Goal: Check status: Check status

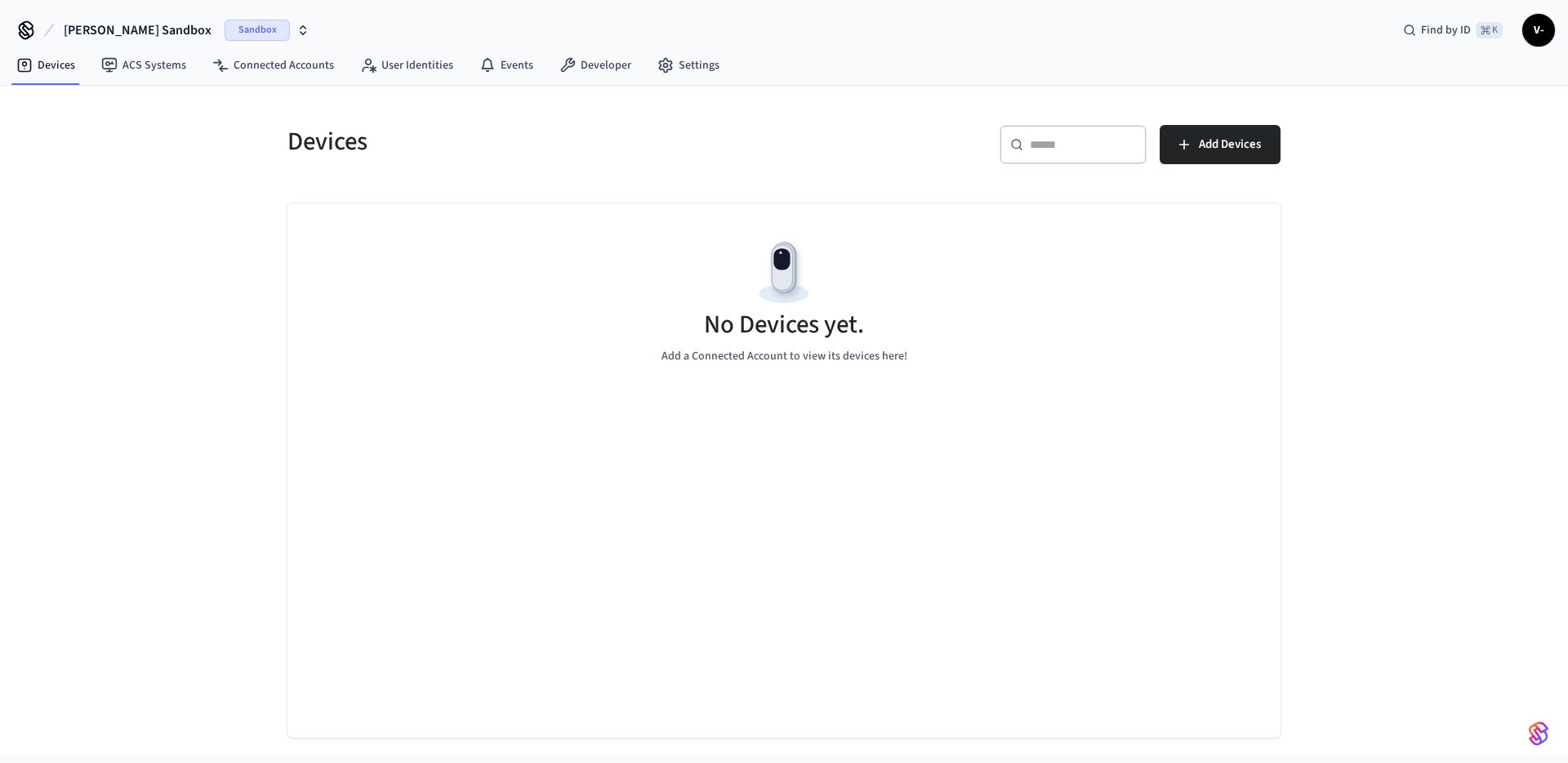
click at [227, 31] on span "Sandbox" at bounding box center [257, 29] width 65 height 21
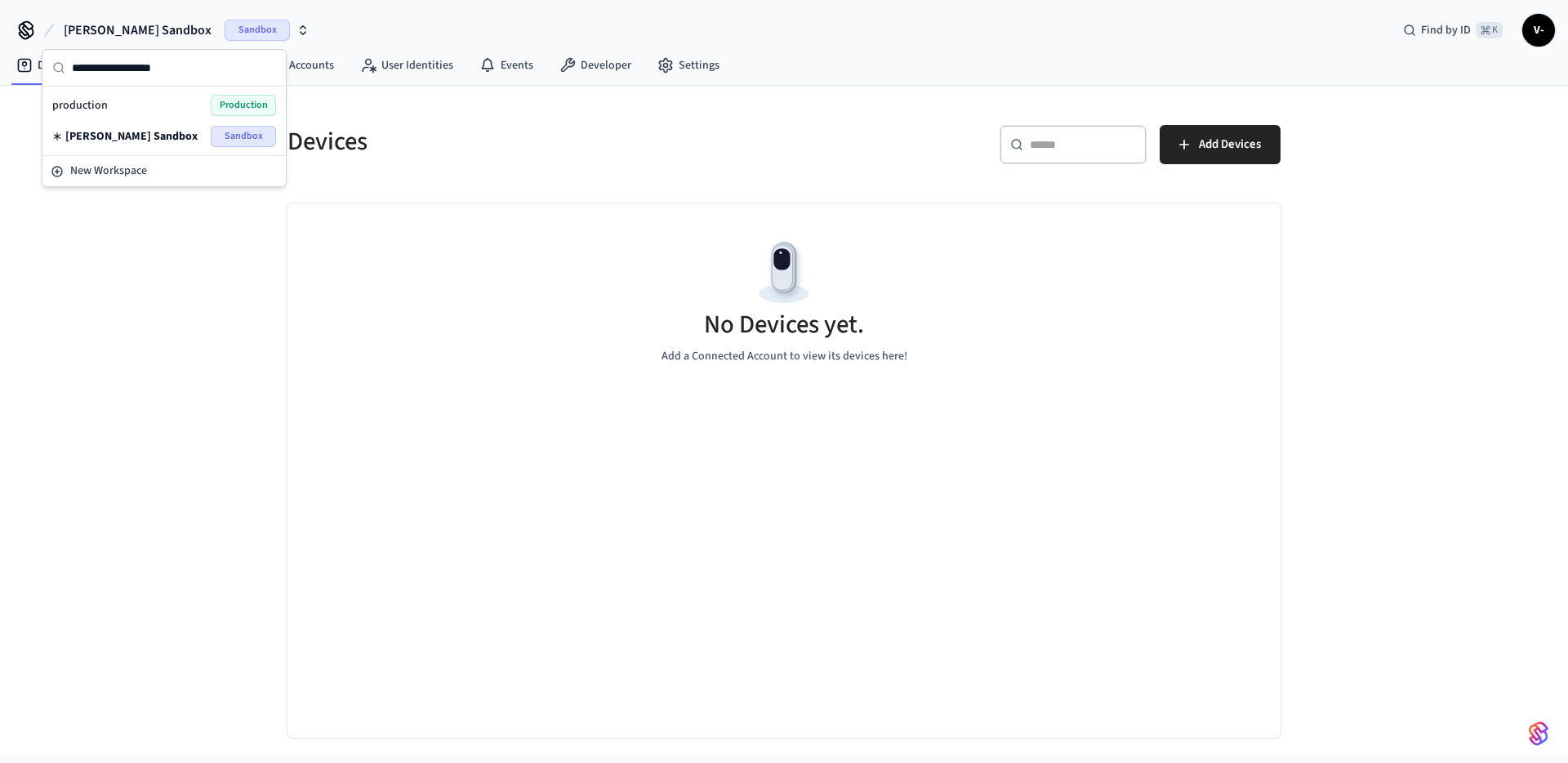
click at [231, 113] on span "Production" at bounding box center [243, 105] width 65 height 21
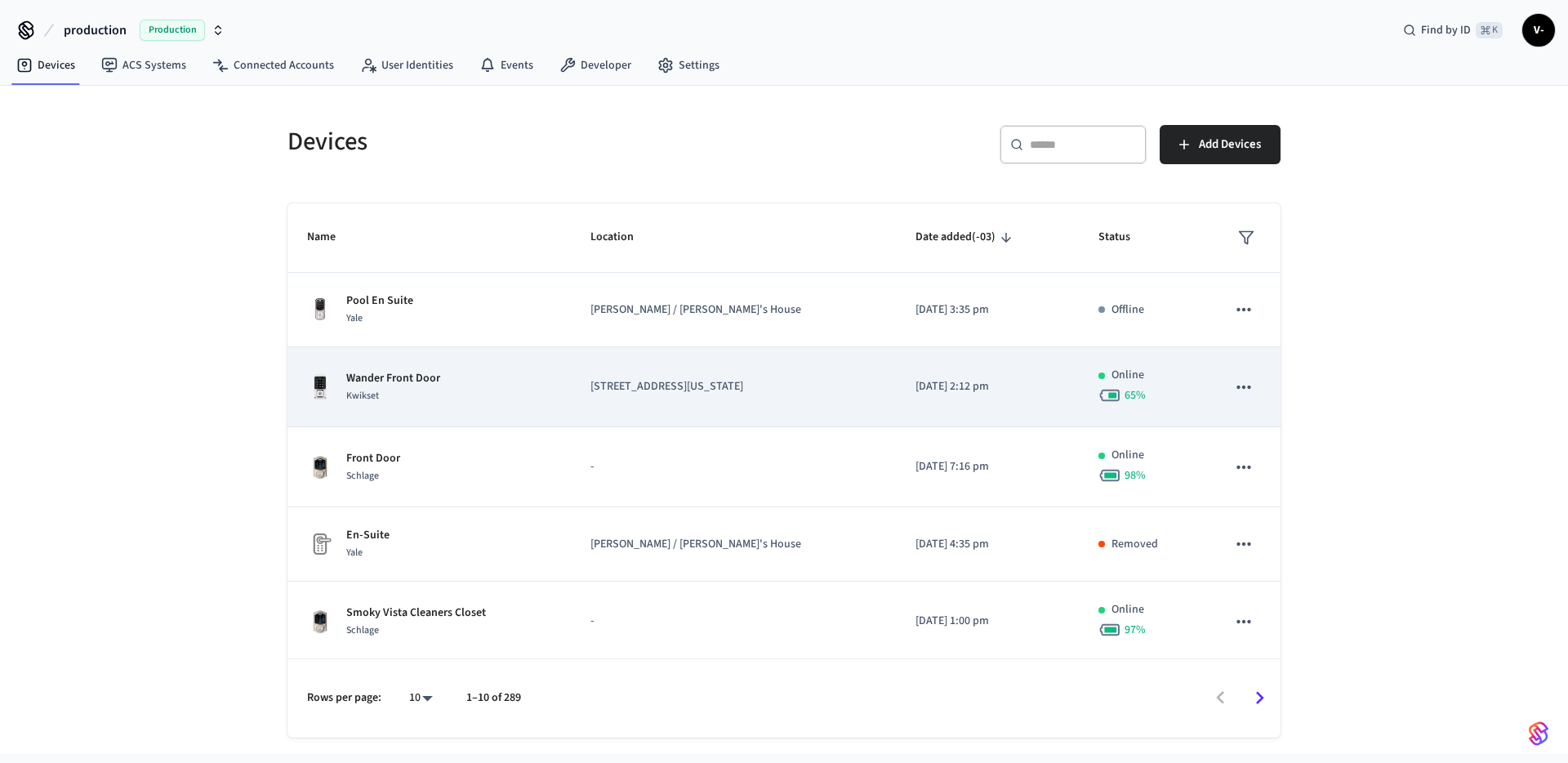
click at [551, 390] on div "Wander Front Door Kwikset" at bounding box center [429, 387] width 245 height 34
